Goal: Transaction & Acquisition: Purchase product/service

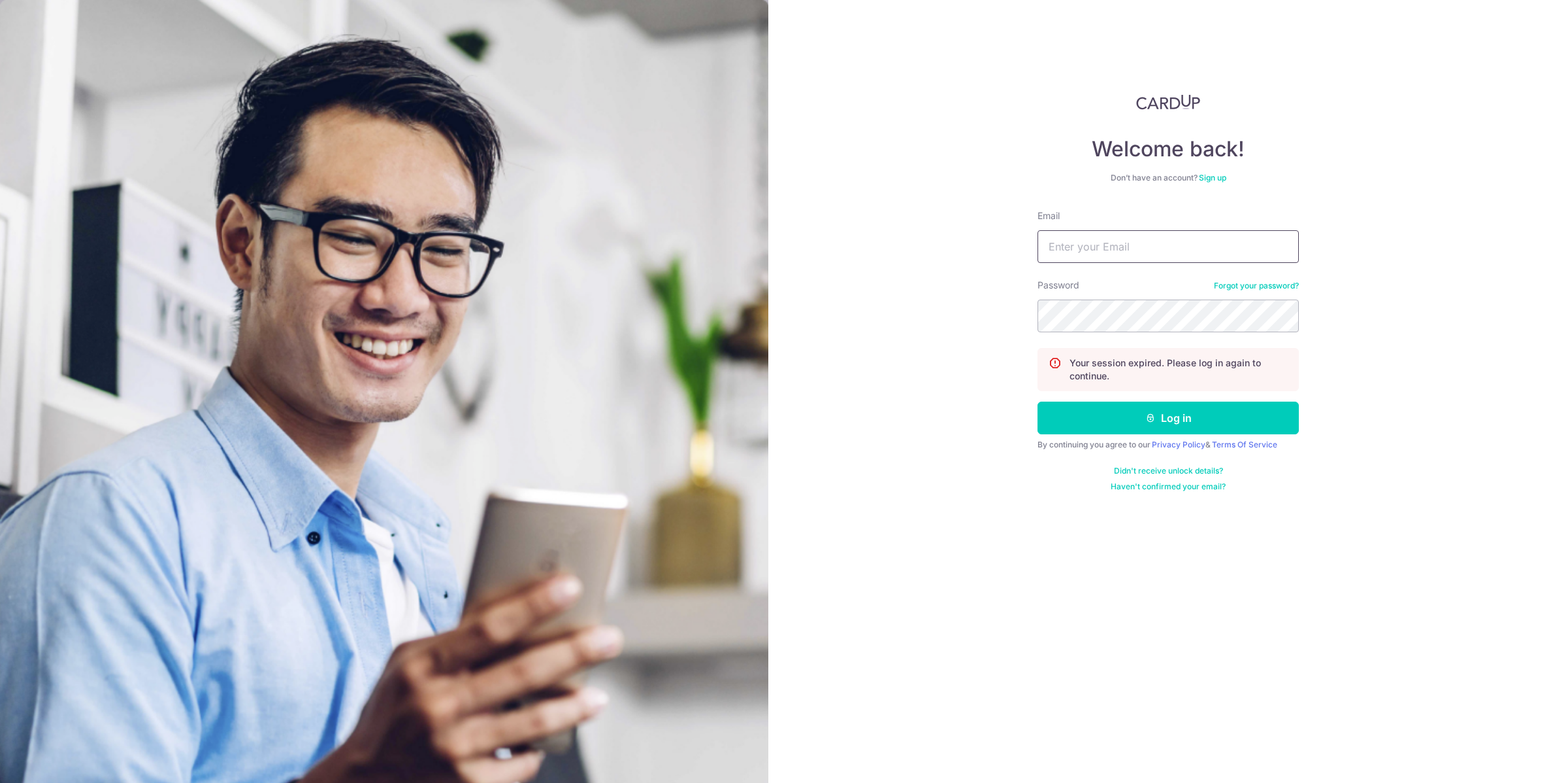
click at [1070, 247] on input "Email" at bounding box center [1168, 247] width 262 height 32
type input "[EMAIL_ADDRESS][DOMAIN_NAME]"
click at [1038, 401] on button "Log in" at bounding box center [1168, 417] width 262 height 32
click at [1212, 235] on input "Email" at bounding box center [1168, 247] width 262 height 32
type input "zolution1218@gmail.com"
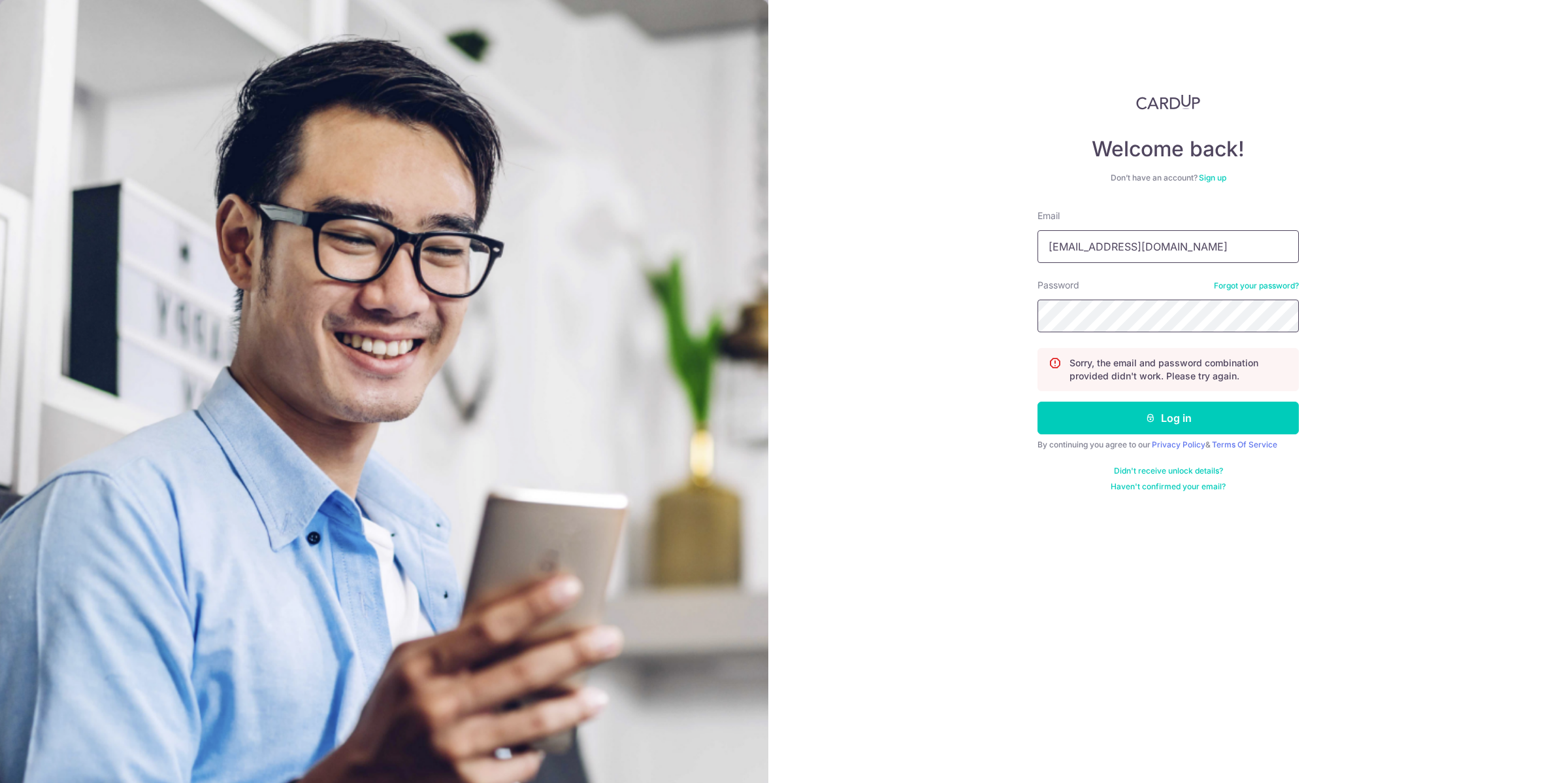
click at [1038, 401] on button "Log in" at bounding box center [1168, 417] width 262 height 32
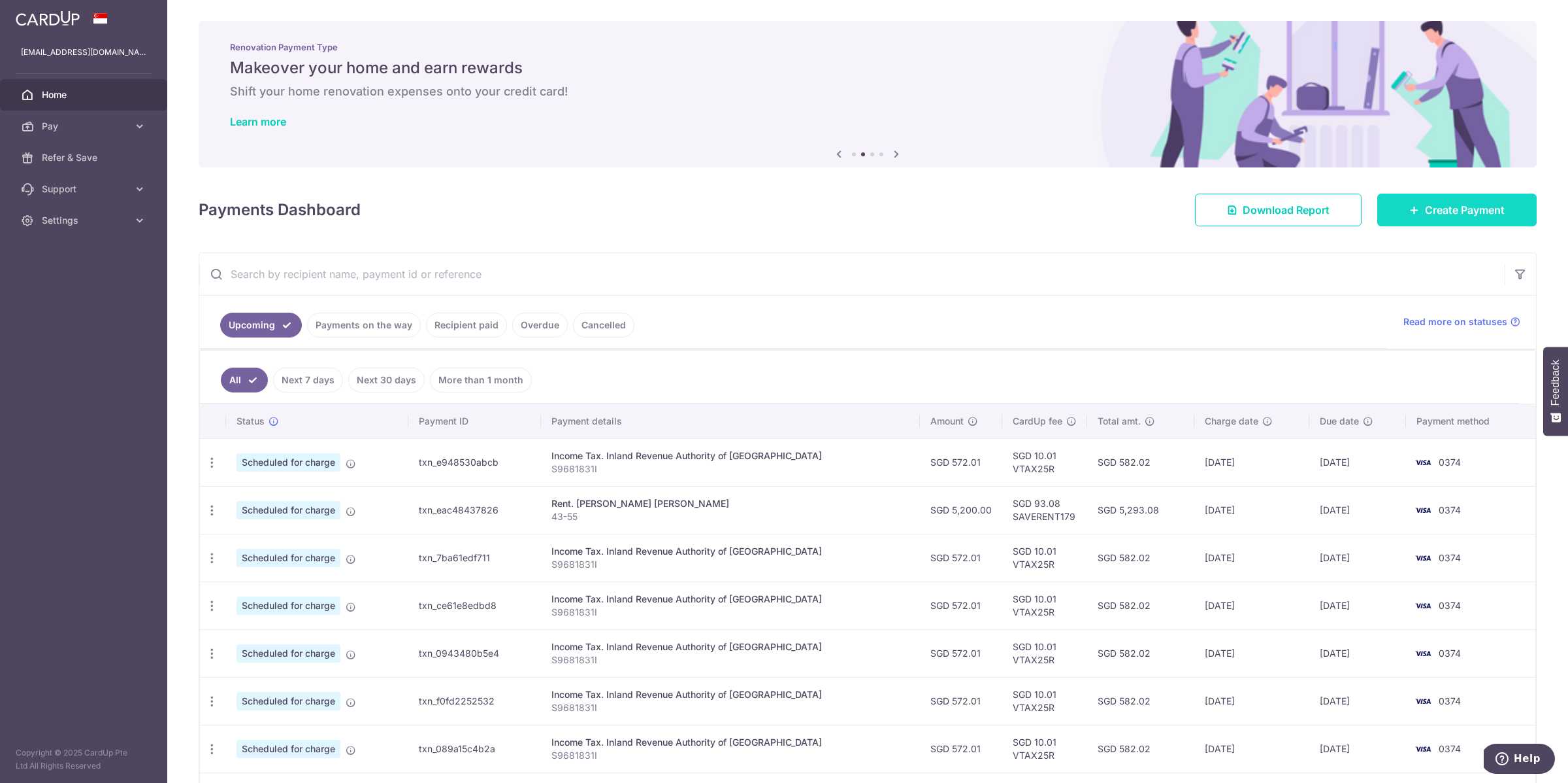
click at [1458, 203] on span "Create Payment" at bounding box center [1465, 210] width 80 height 15
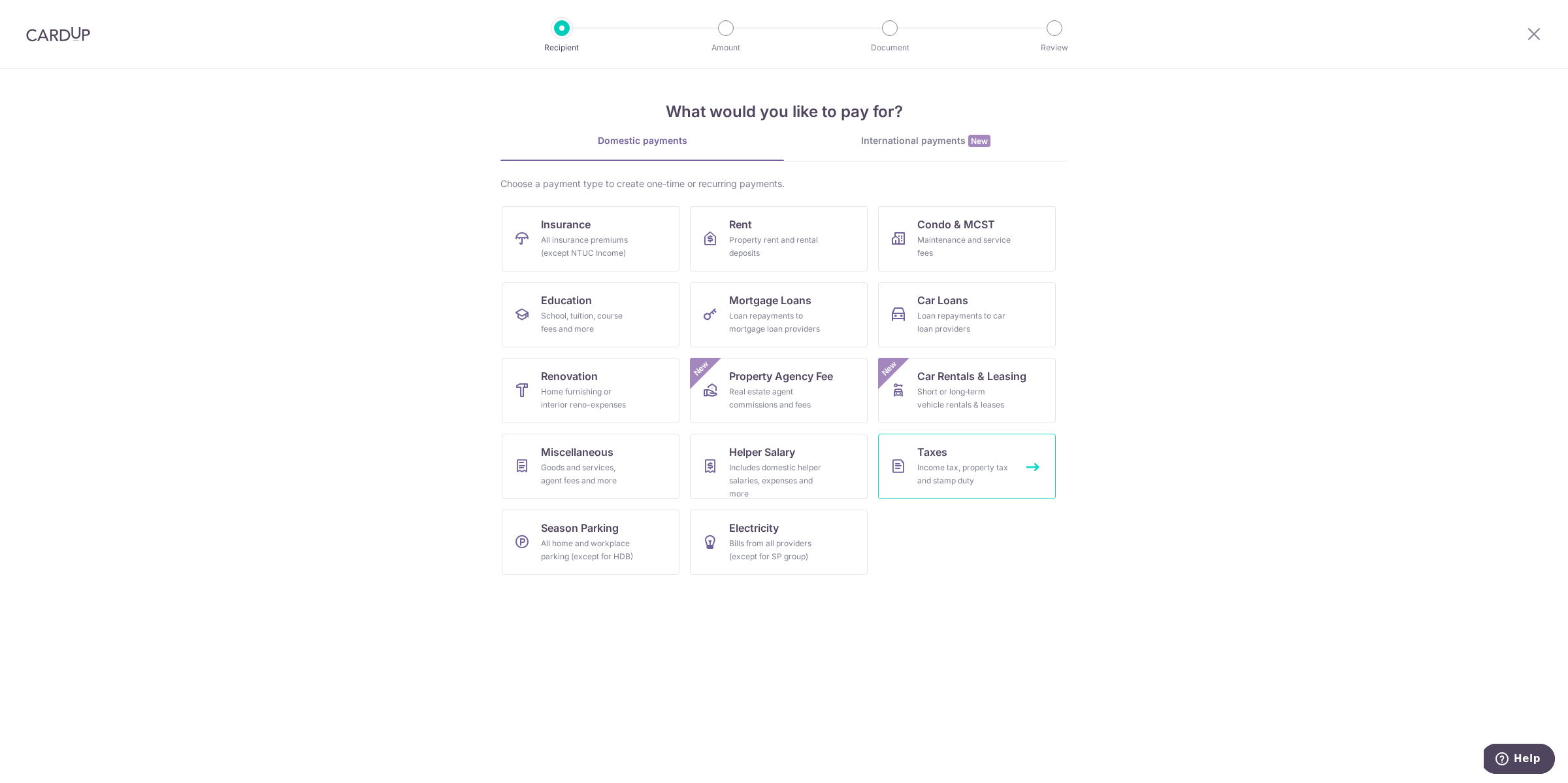
click at [945, 483] on div "Income tax, property tax and stamp duty" at bounding box center [964, 473] width 94 height 26
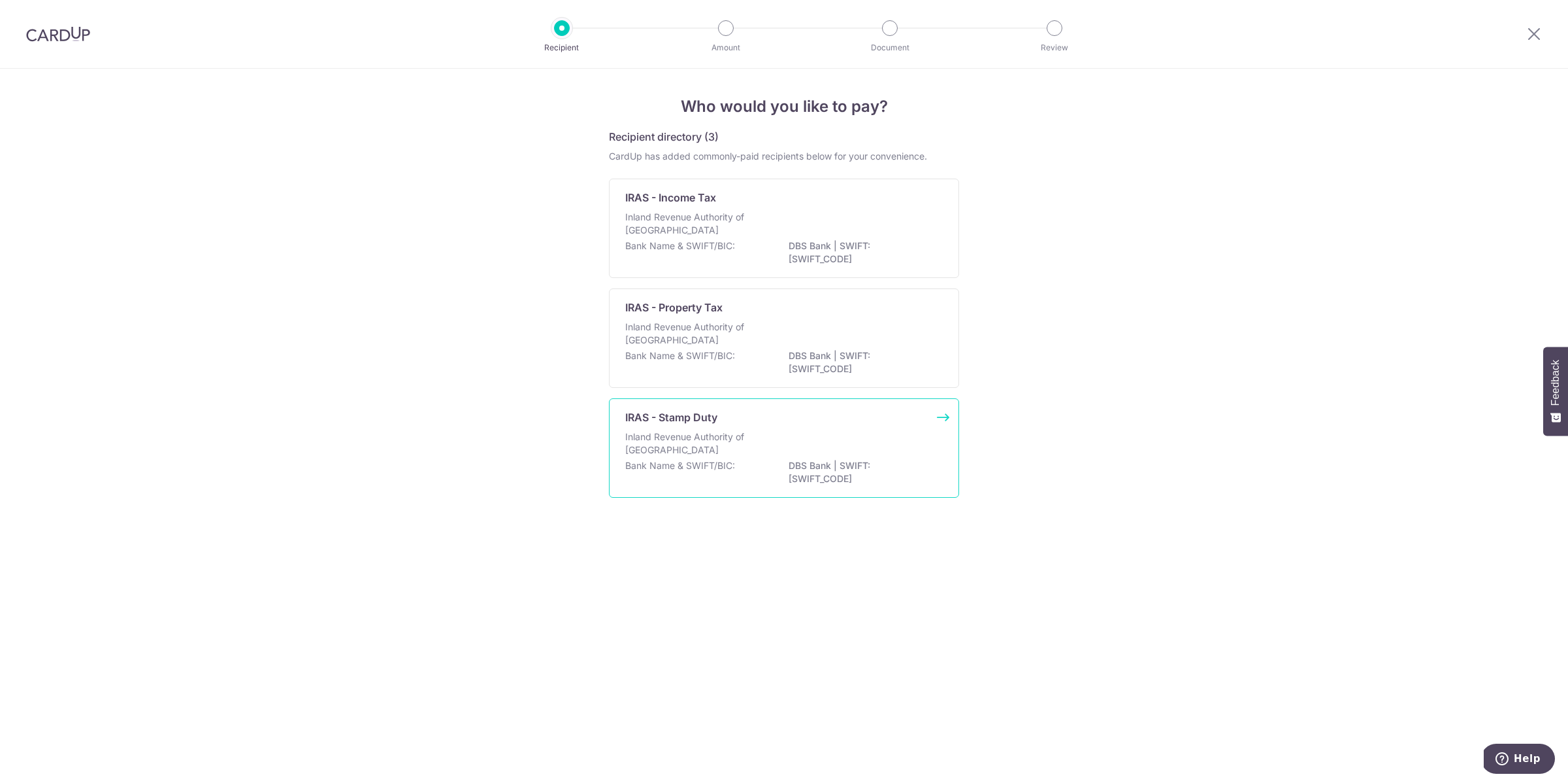
click at [773, 452] on div "Inland Revenue Authority of Singapore" at bounding box center [784, 445] width 318 height 29
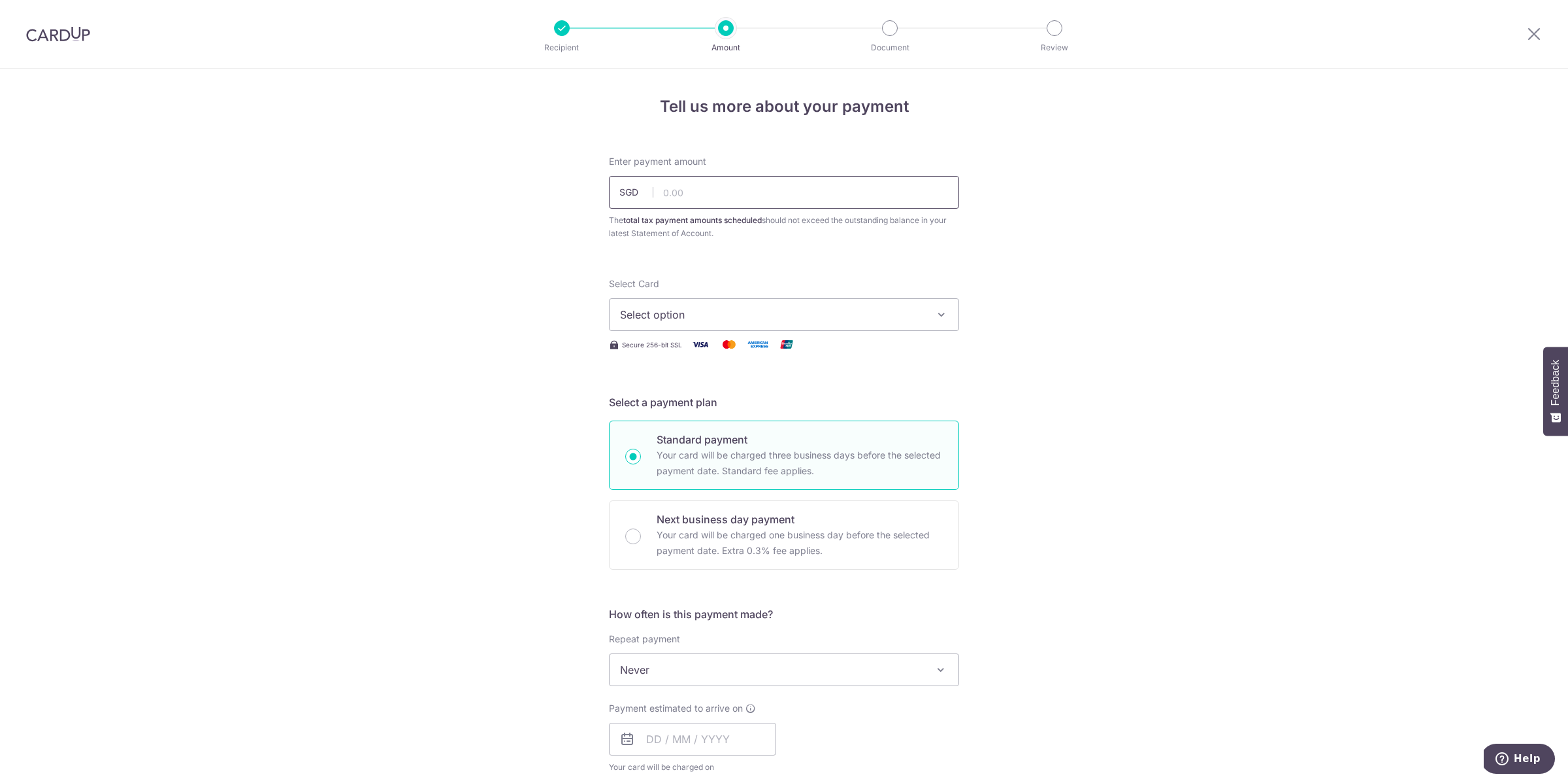
click at [740, 195] on input "text" at bounding box center [784, 192] width 350 height 32
type input "312.00"
click at [447, 311] on div "Tell us more about your payment Enter payment amount SGD 312.00 312.00 The tota…" at bounding box center [784, 675] width 1568 height 1215
click at [702, 311] on span "Select option" at bounding box center [772, 314] width 305 height 15
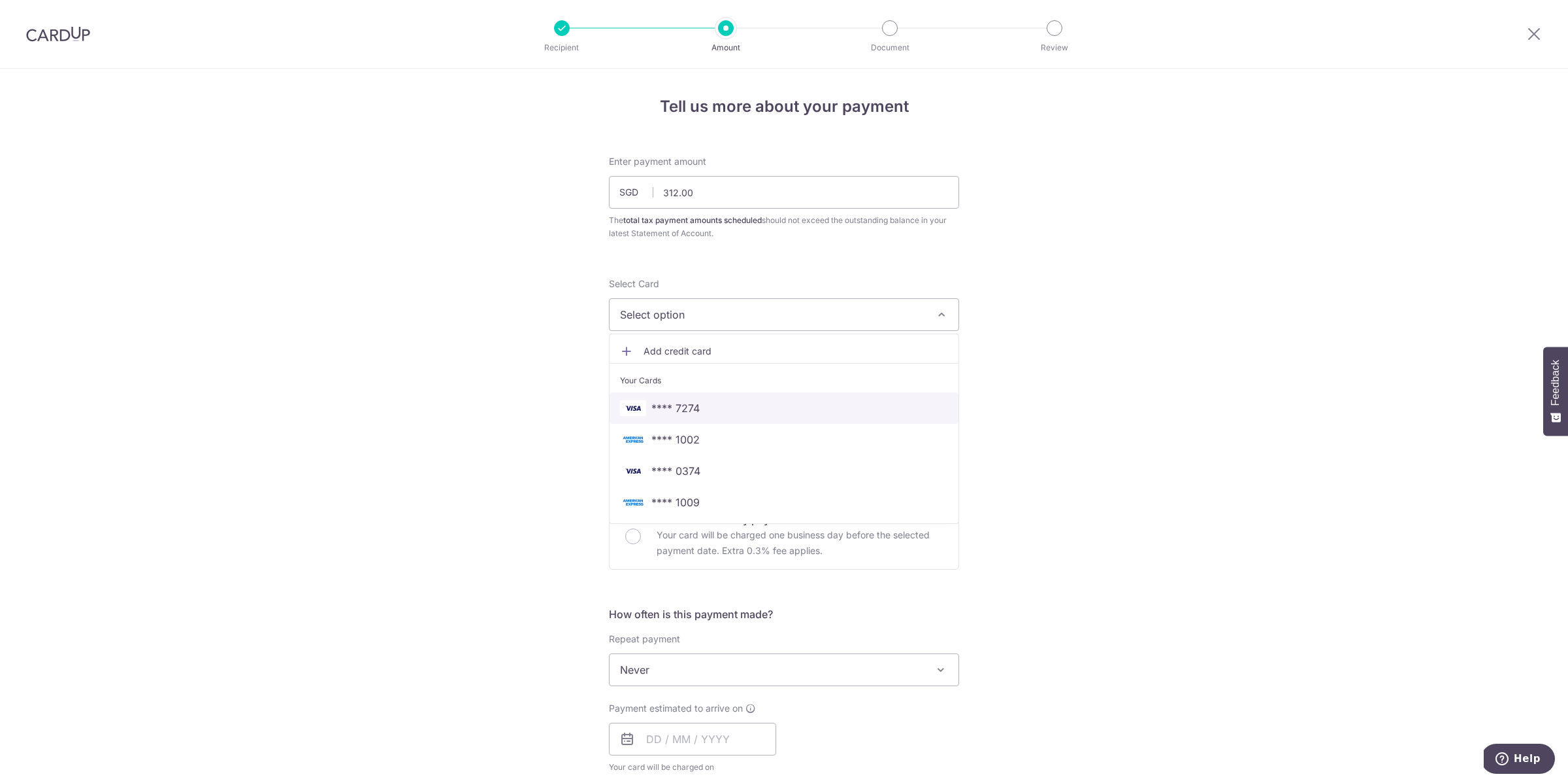
click at [716, 408] on span "**** 7274" at bounding box center [784, 408] width 328 height 15
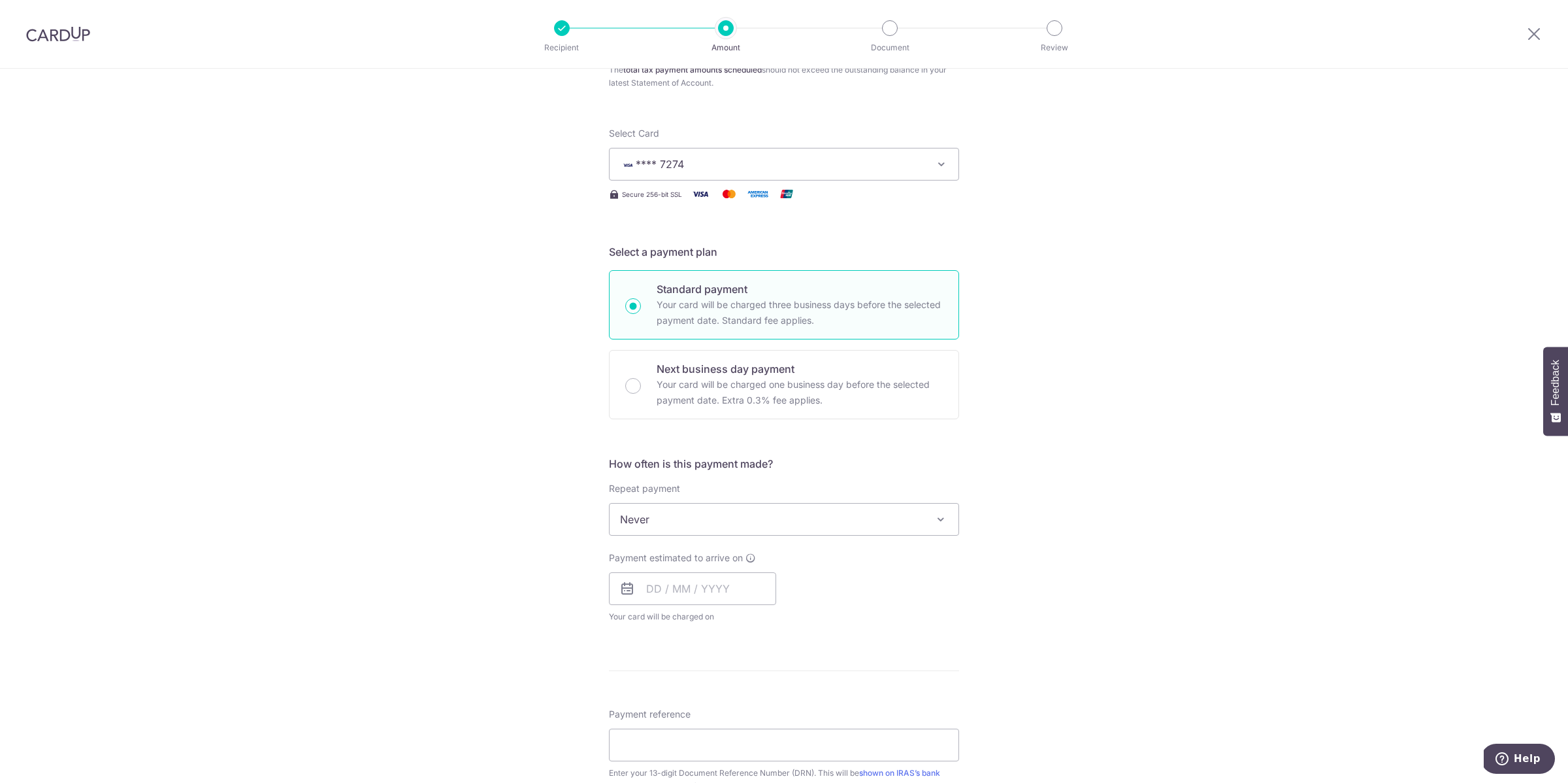
scroll to position [208, 0]
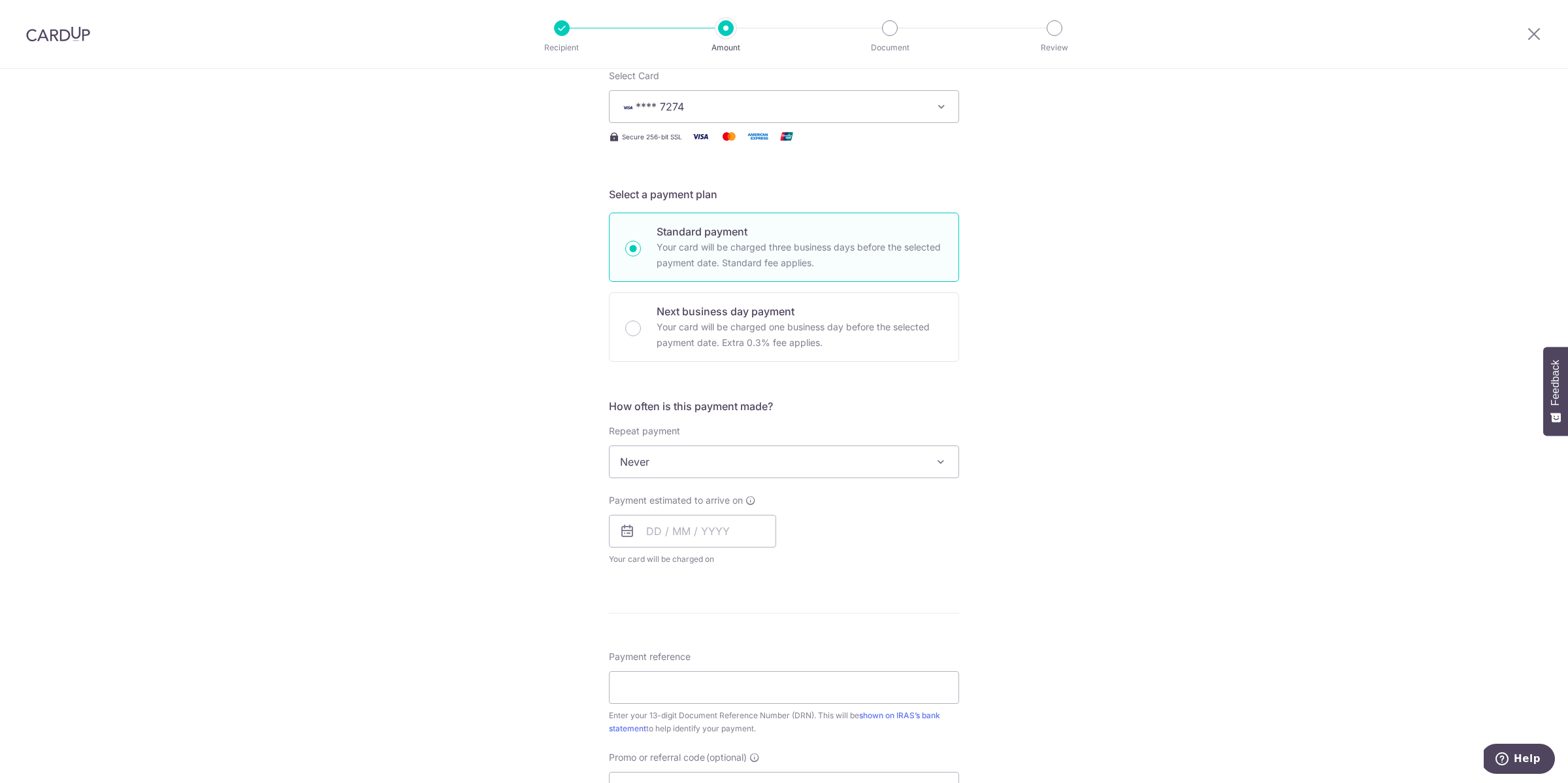
click at [688, 457] on span "Never" at bounding box center [784, 461] width 349 height 31
click at [670, 536] on input "text" at bounding box center [693, 531] width 168 height 32
click at [690, 652] on link "9" at bounding box center [688, 650] width 21 height 21
type input "[DATE]"
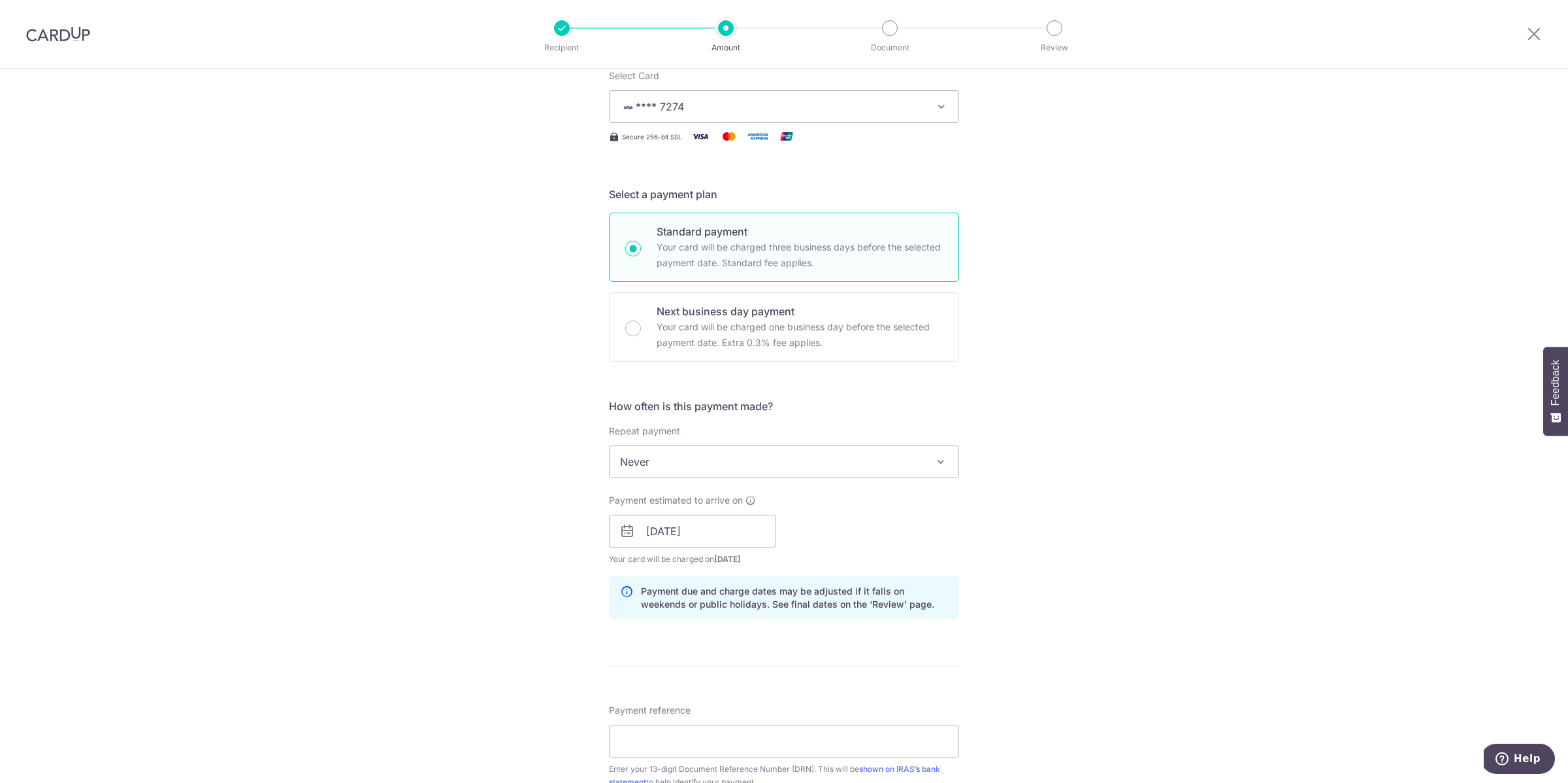
click at [540, 585] on div "Tell us more about your payment Enter payment amount SGD 312.00 312.00 The tota…" at bounding box center [784, 494] width 1568 height 1268
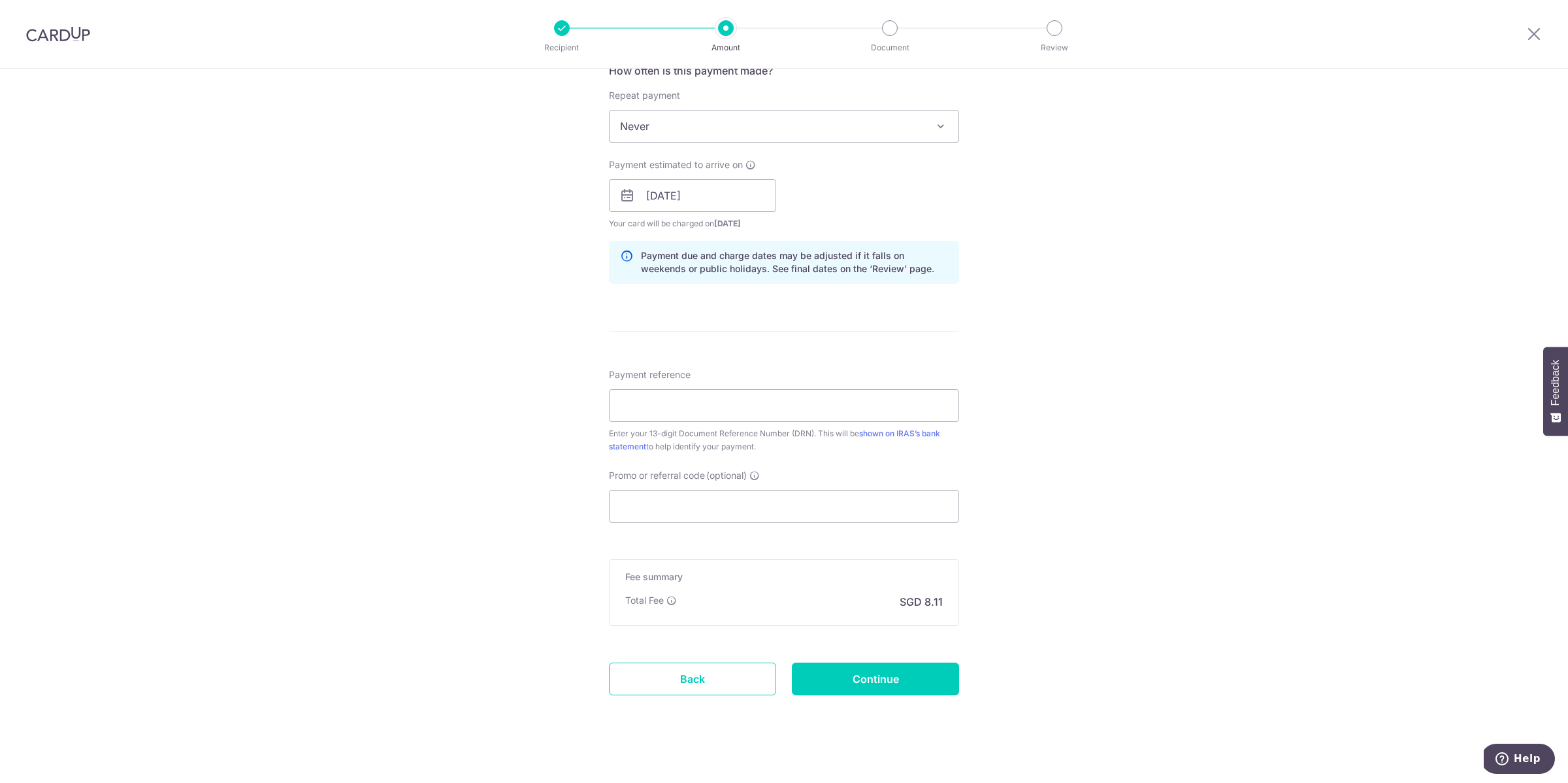
scroll to position [555, 0]
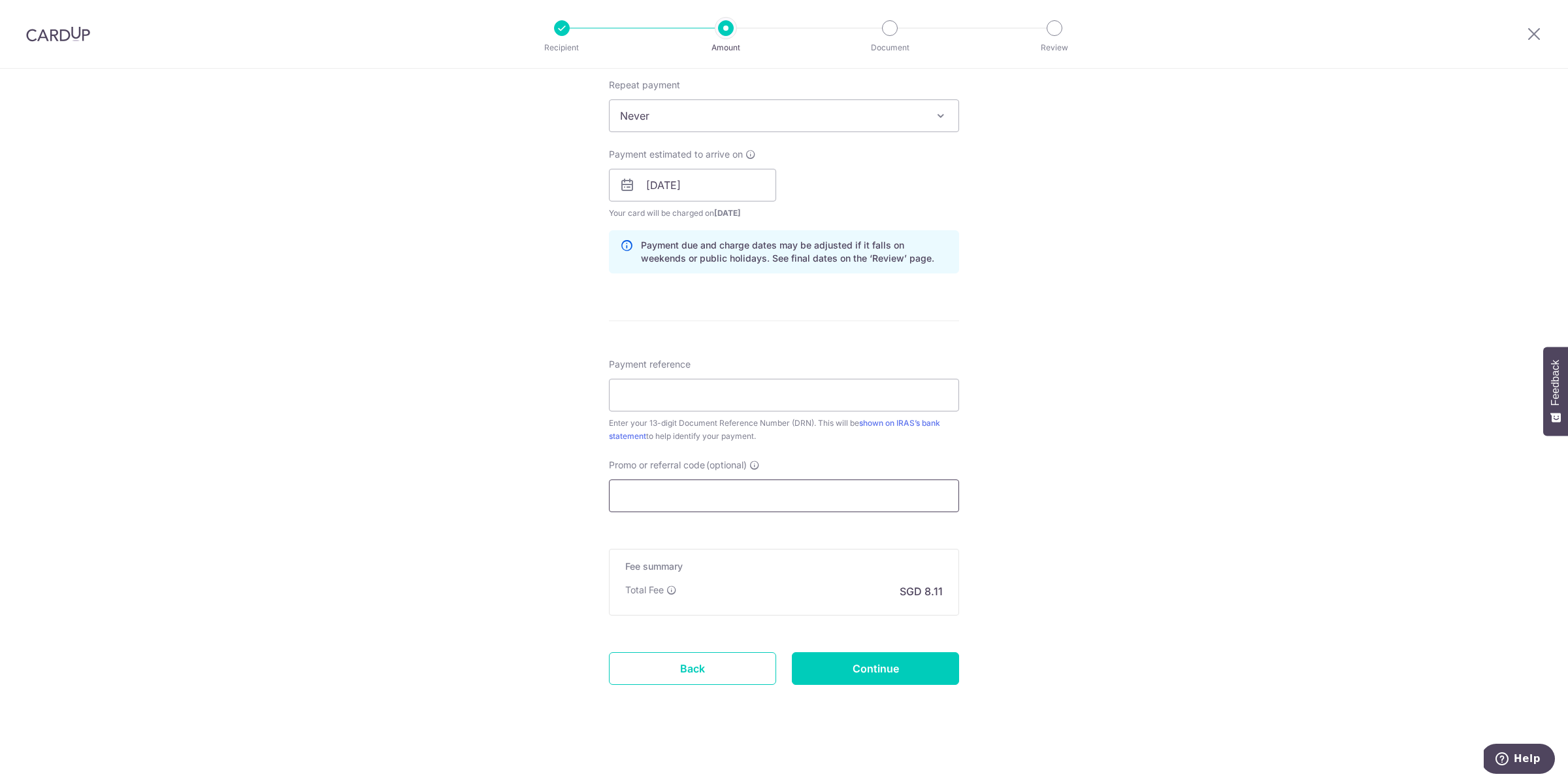
click at [662, 499] on input "Promo or referral code (optional)" at bounding box center [784, 495] width 350 height 32
paste input "OFF225"
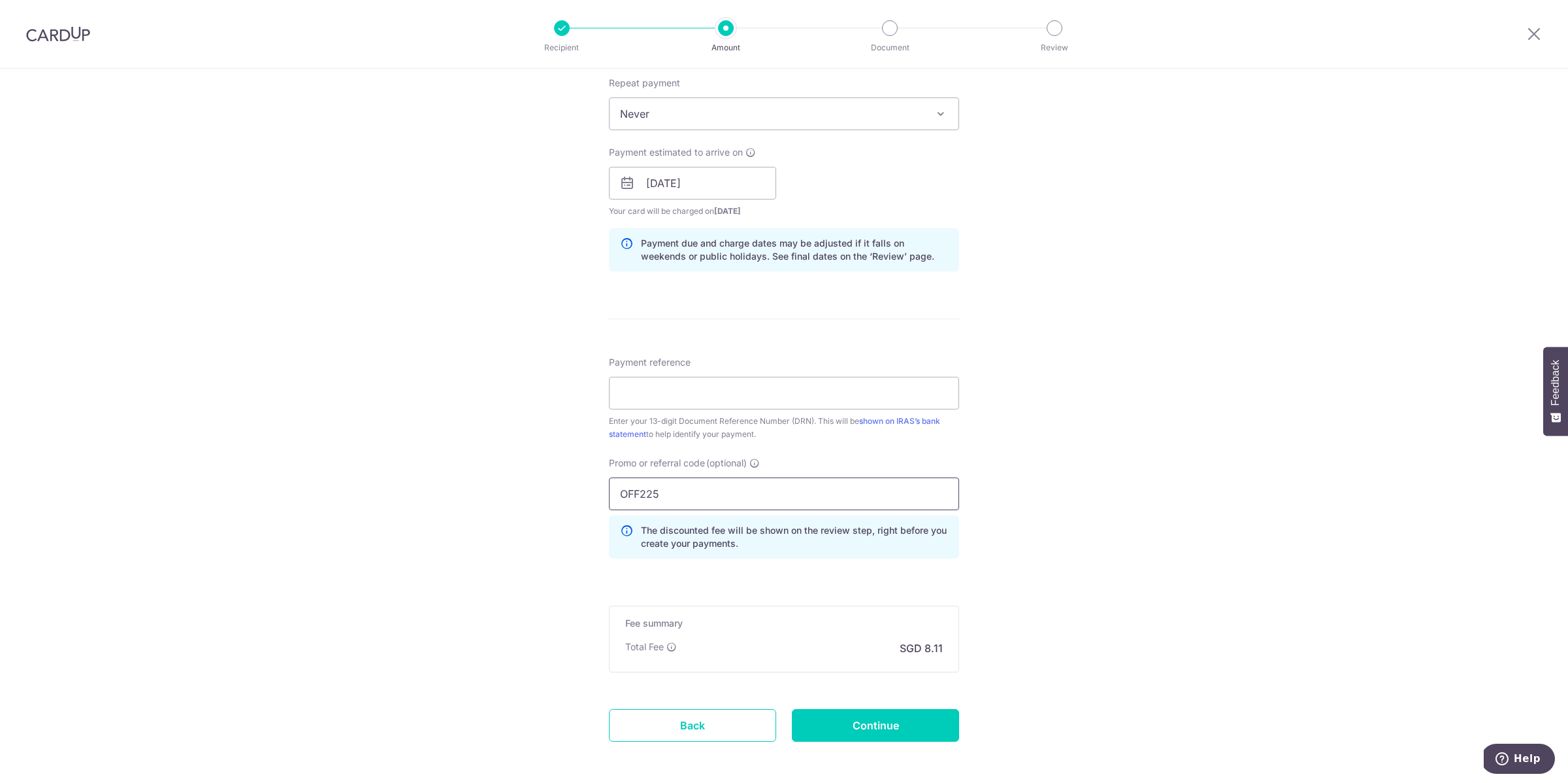
type input "OFF225"
click at [526, 509] on div "Tell us more about your payment Enter payment amount SGD 312.00 312.00 The tota…" at bounding box center [784, 176] width 1568 height 1327
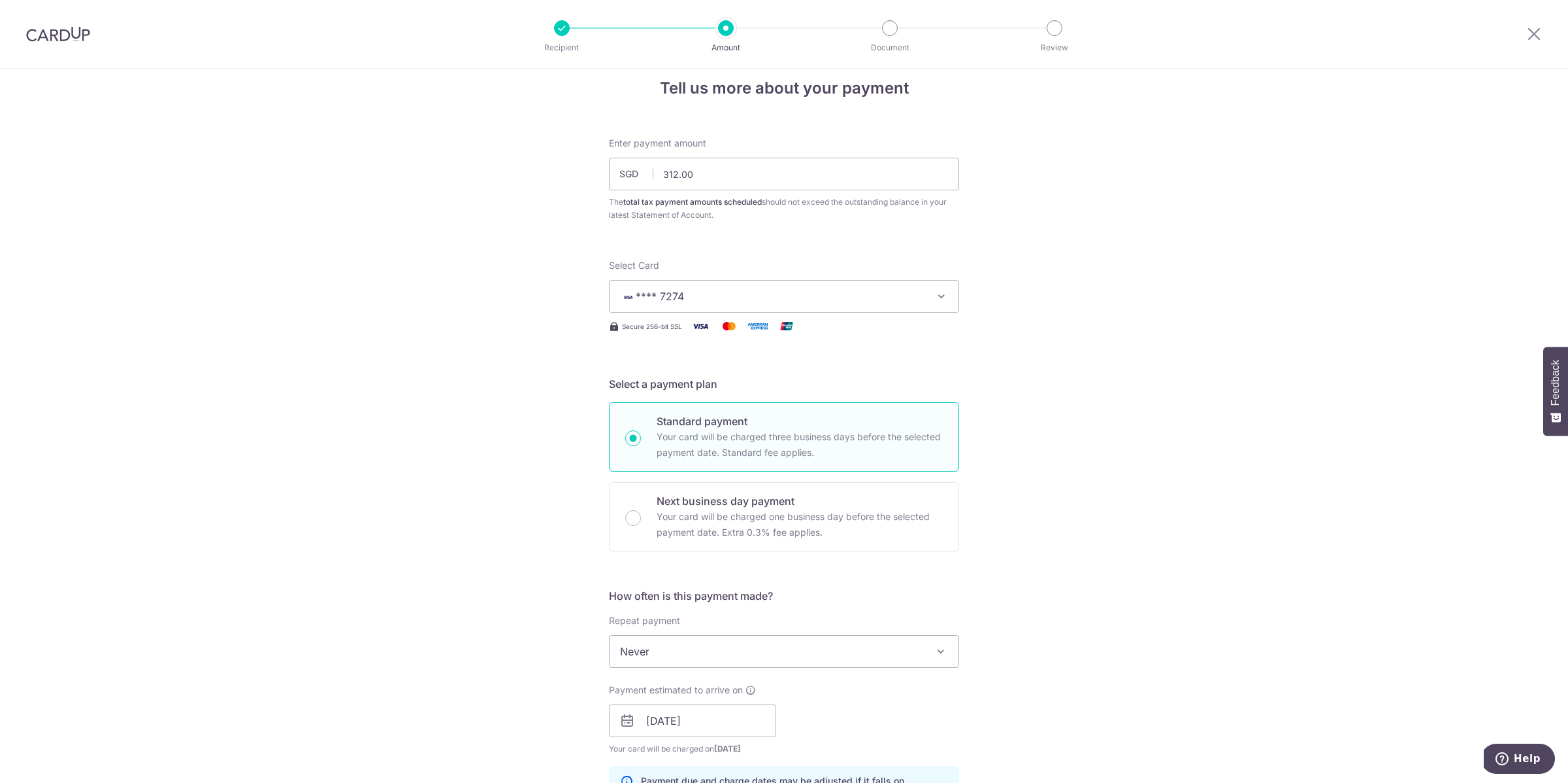
scroll to position [614, 0]
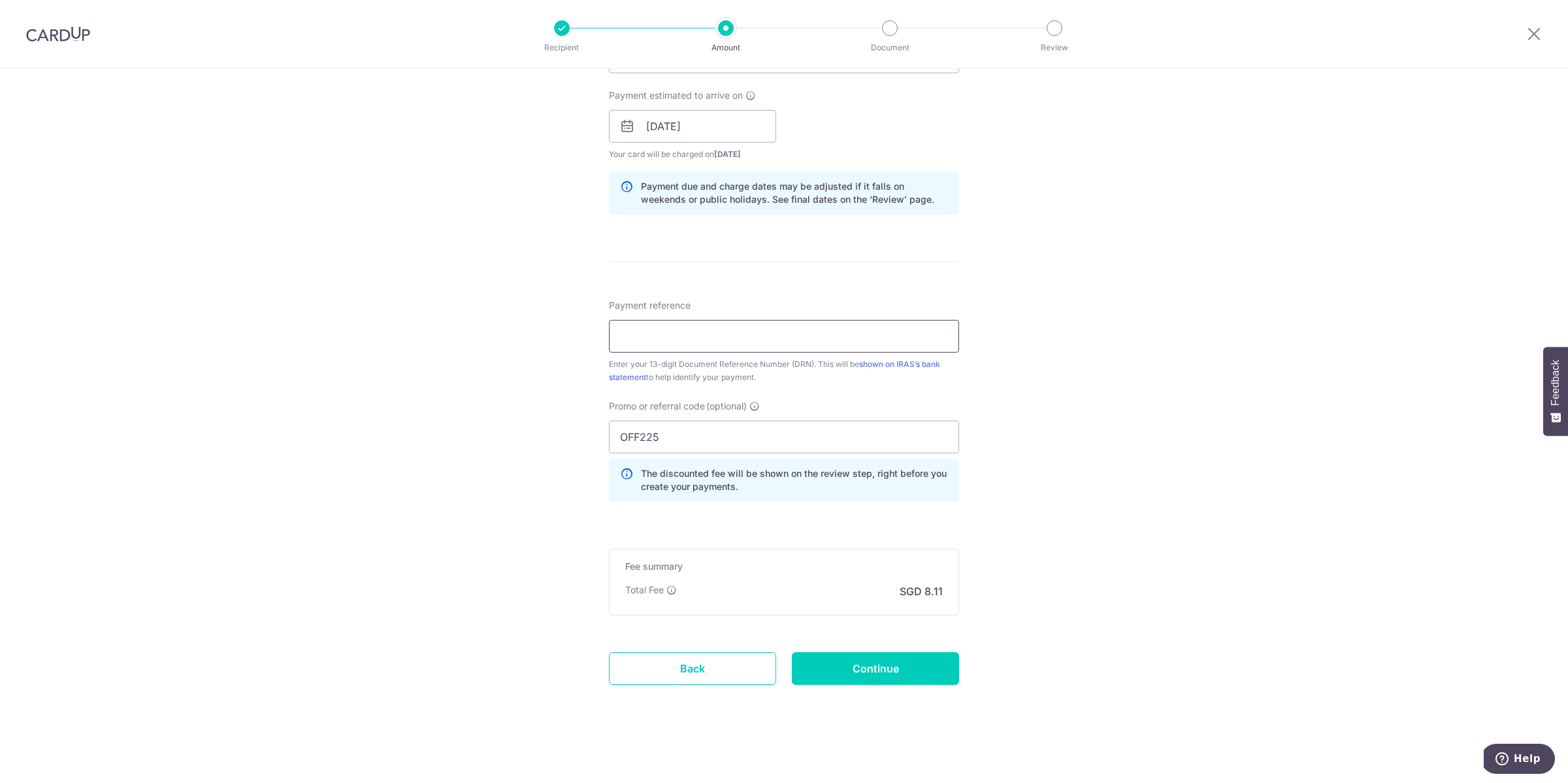
click at [795, 337] on input "Payment reference" at bounding box center [784, 336] width 350 height 32
paste input "2509049434693"
type input "2509049434693"
click at [518, 352] on div "Tell us more about your payment Enter payment amount SGD 312.00 312.00 The tota…" at bounding box center [784, 119] width 1568 height 1327
click at [871, 668] on input "Continue" at bounding box center [876, 668] width 168 height 32
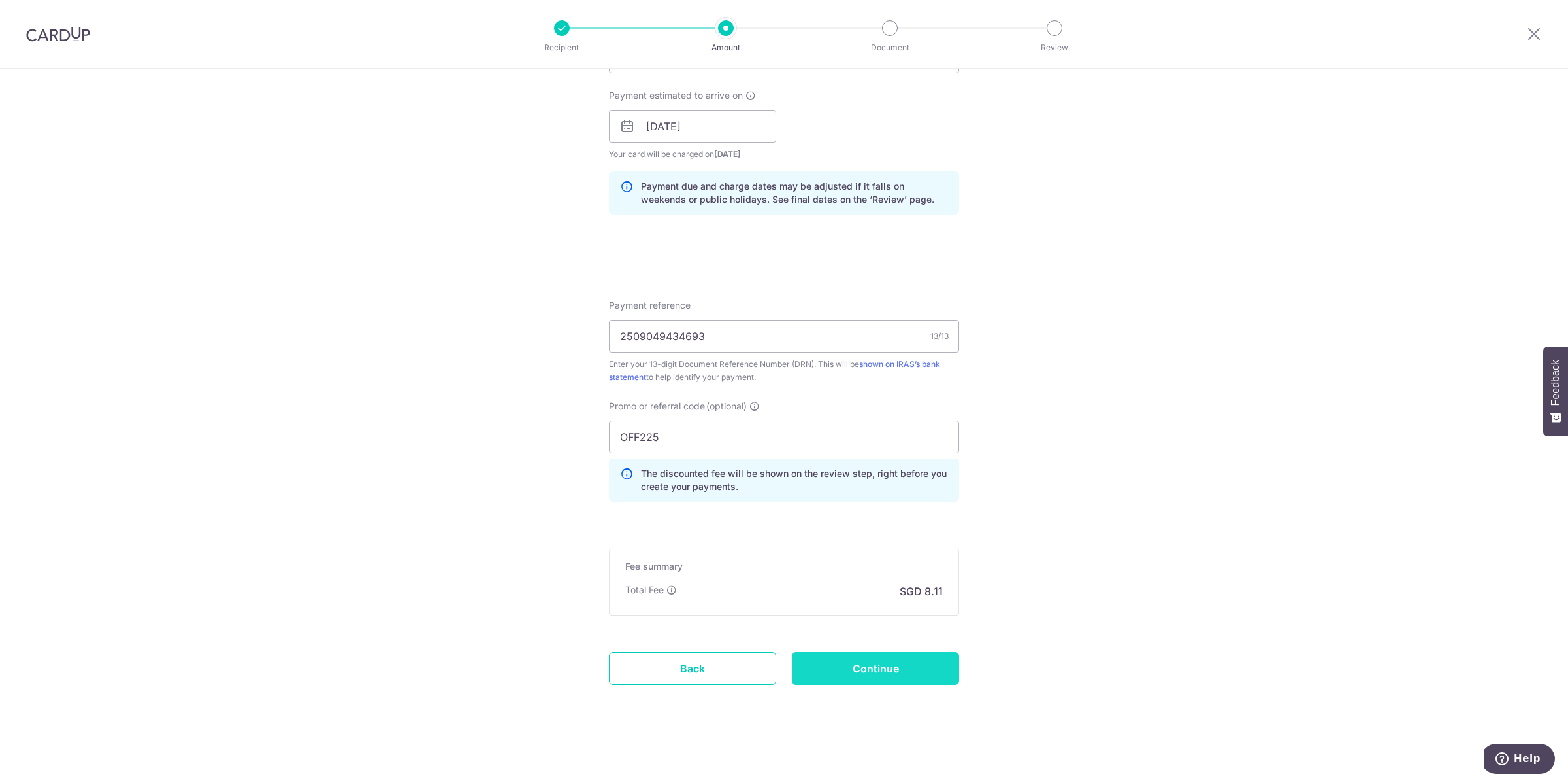
type input "Create Schedule"
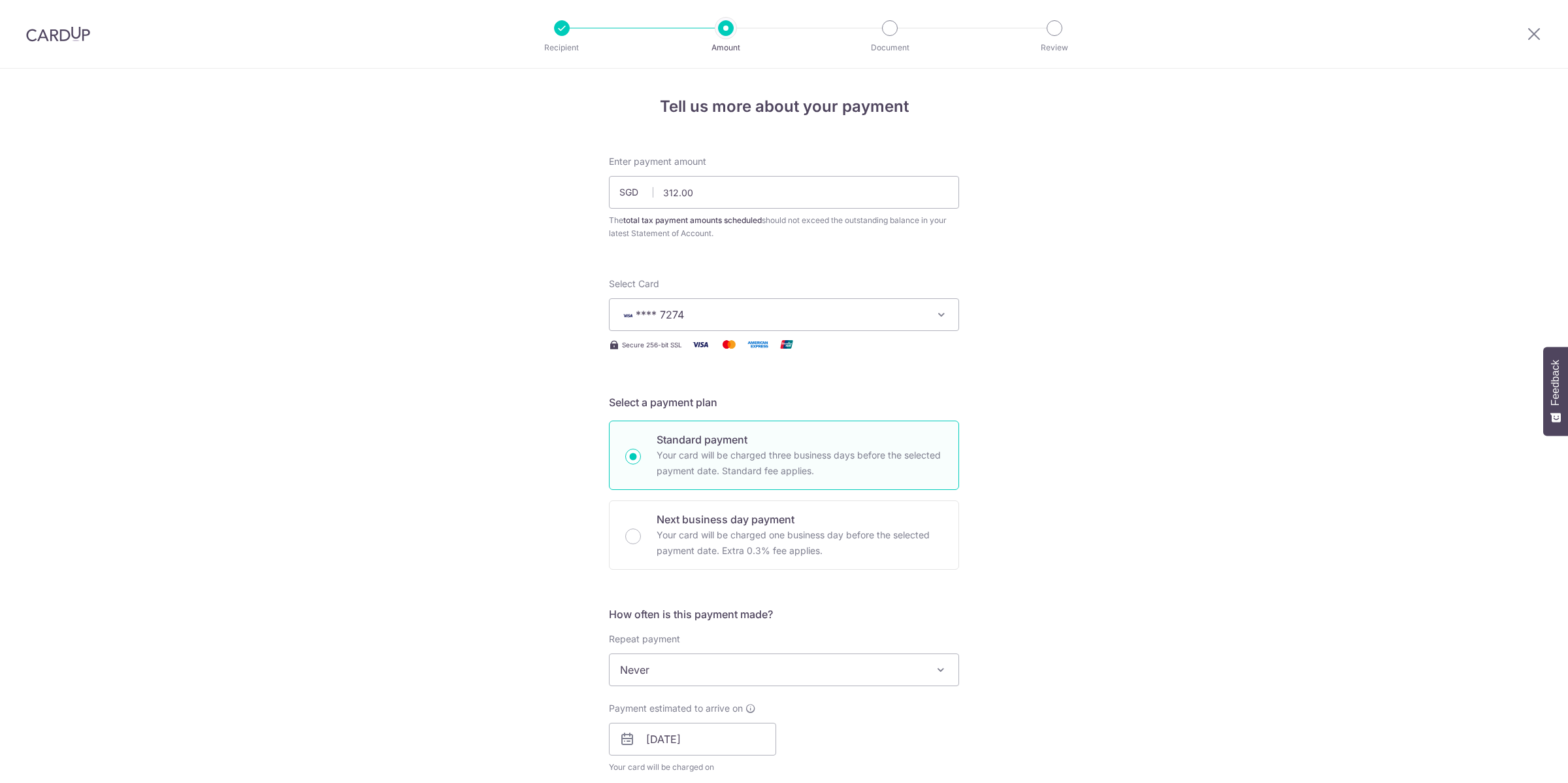
scroll to position [620, 0]
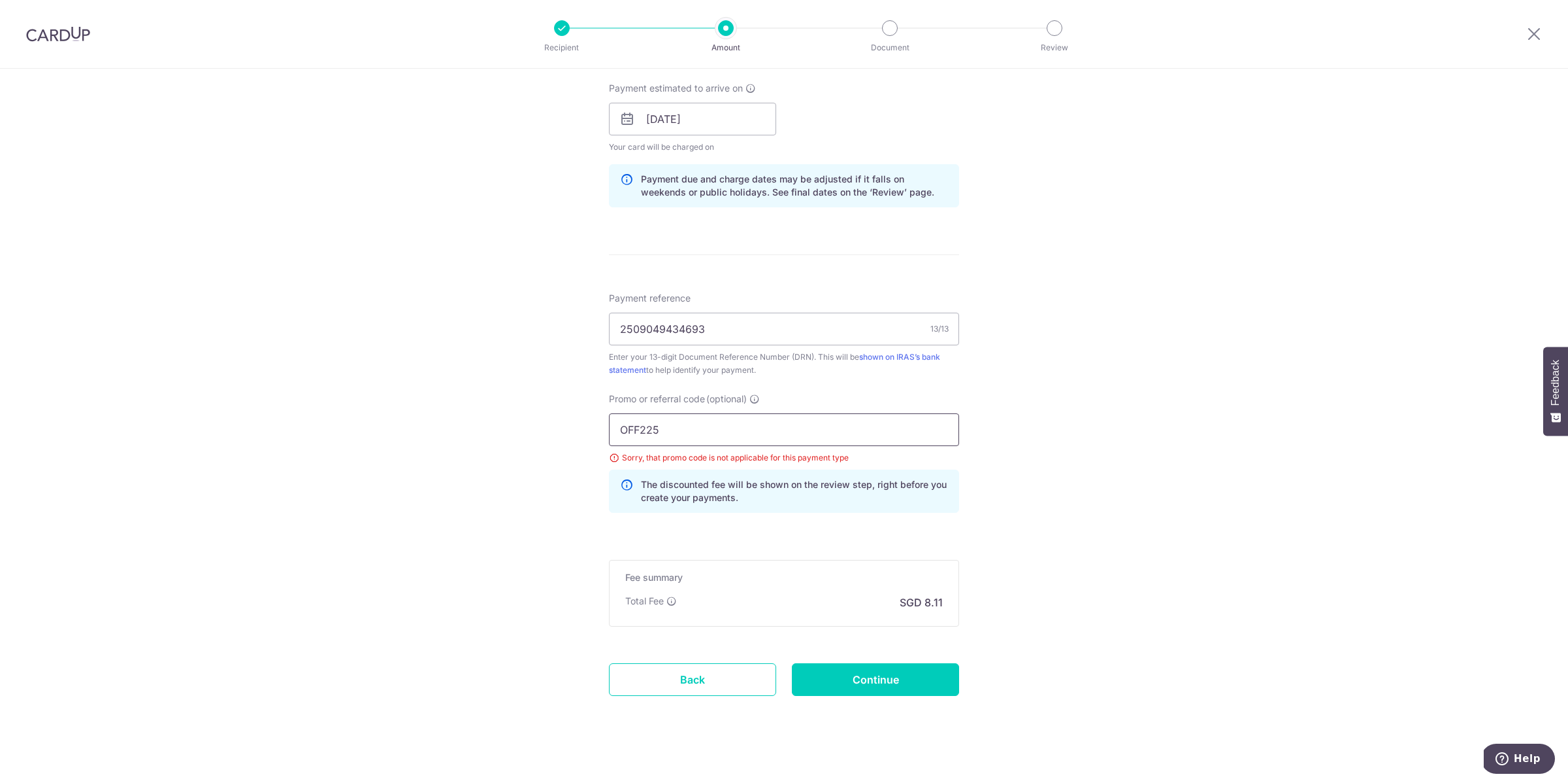
drag, startPoint x: 693, startPoint y: 425, endPoint x: 558, endPoint y: 425, distance: 135.0
click at [559, 425] on div "Tell us more about your payment Enter payment amount SGD 312.00 312.00 The tota…" at bounding box center [784, 121] width 1568 height 1345
paste input "RENO25ONE"
type input "RENO25ONE"
click at [852, 675] on input "Continue" at bounding box center [876, 679] width 168 height 32
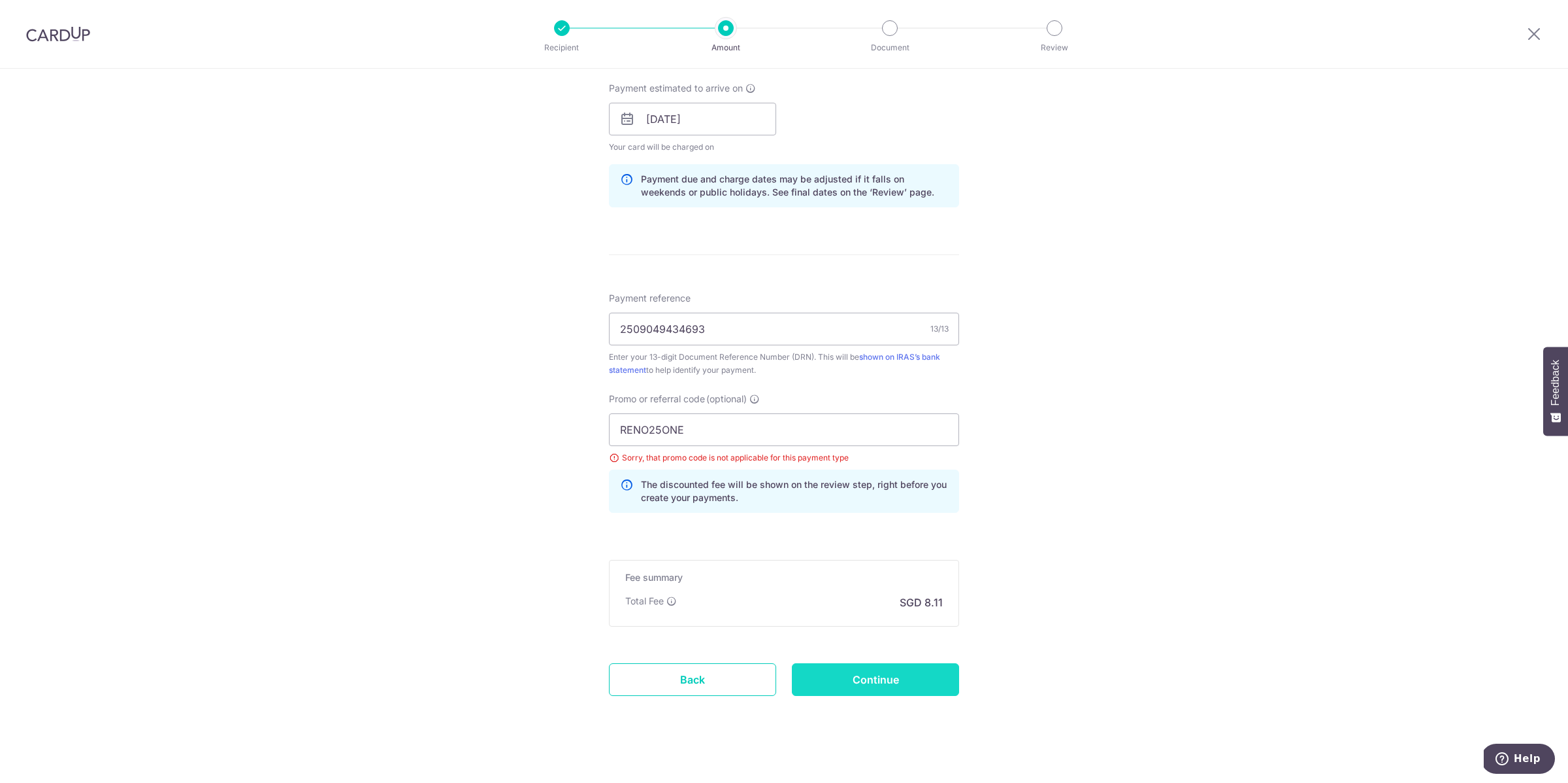
type input "Update Schedule"
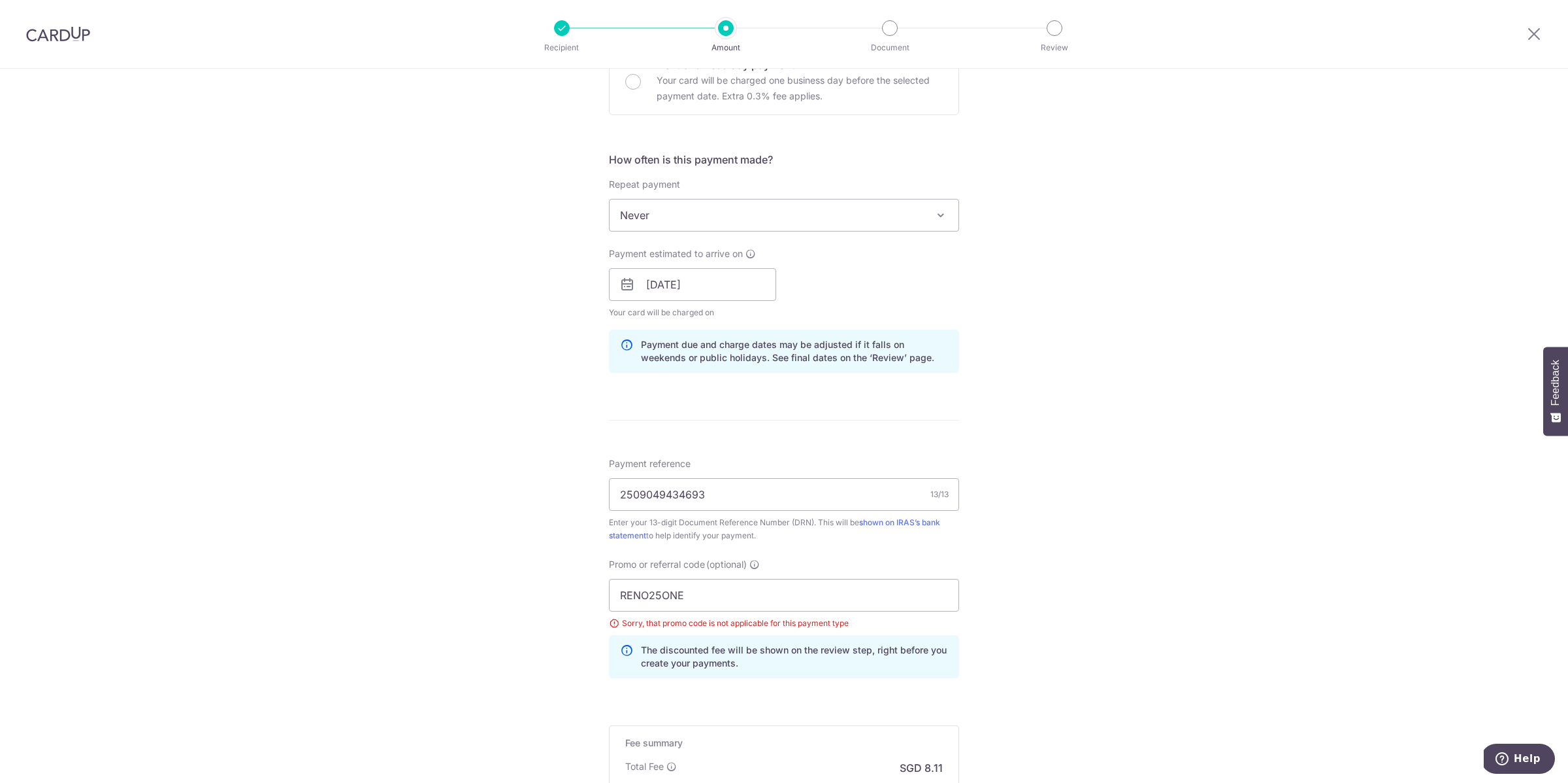
scroll to position [632, 0]
